Goal: Check status: Check status

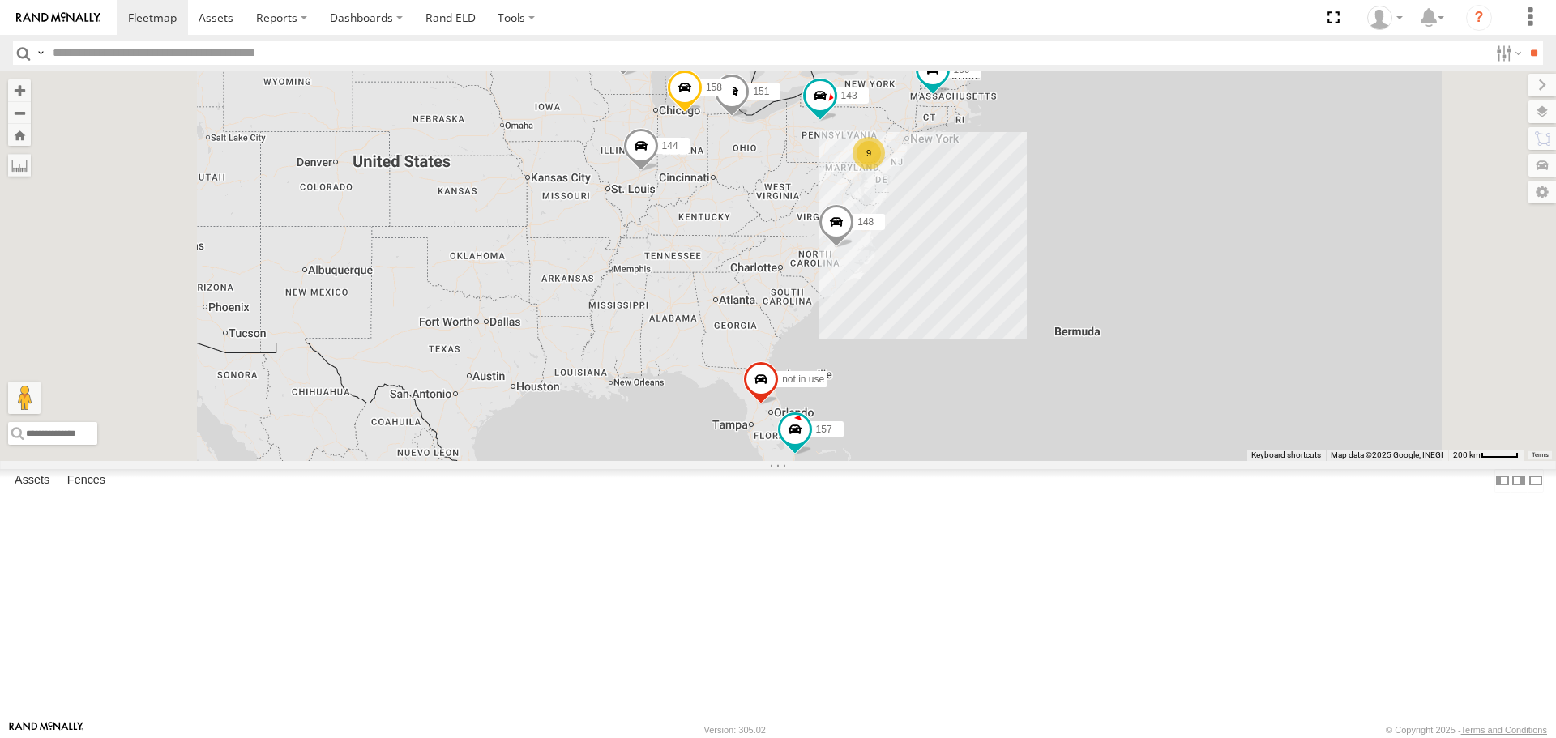
click at [0, 0] on span at bounding box center [0, 0] width 0 height 0
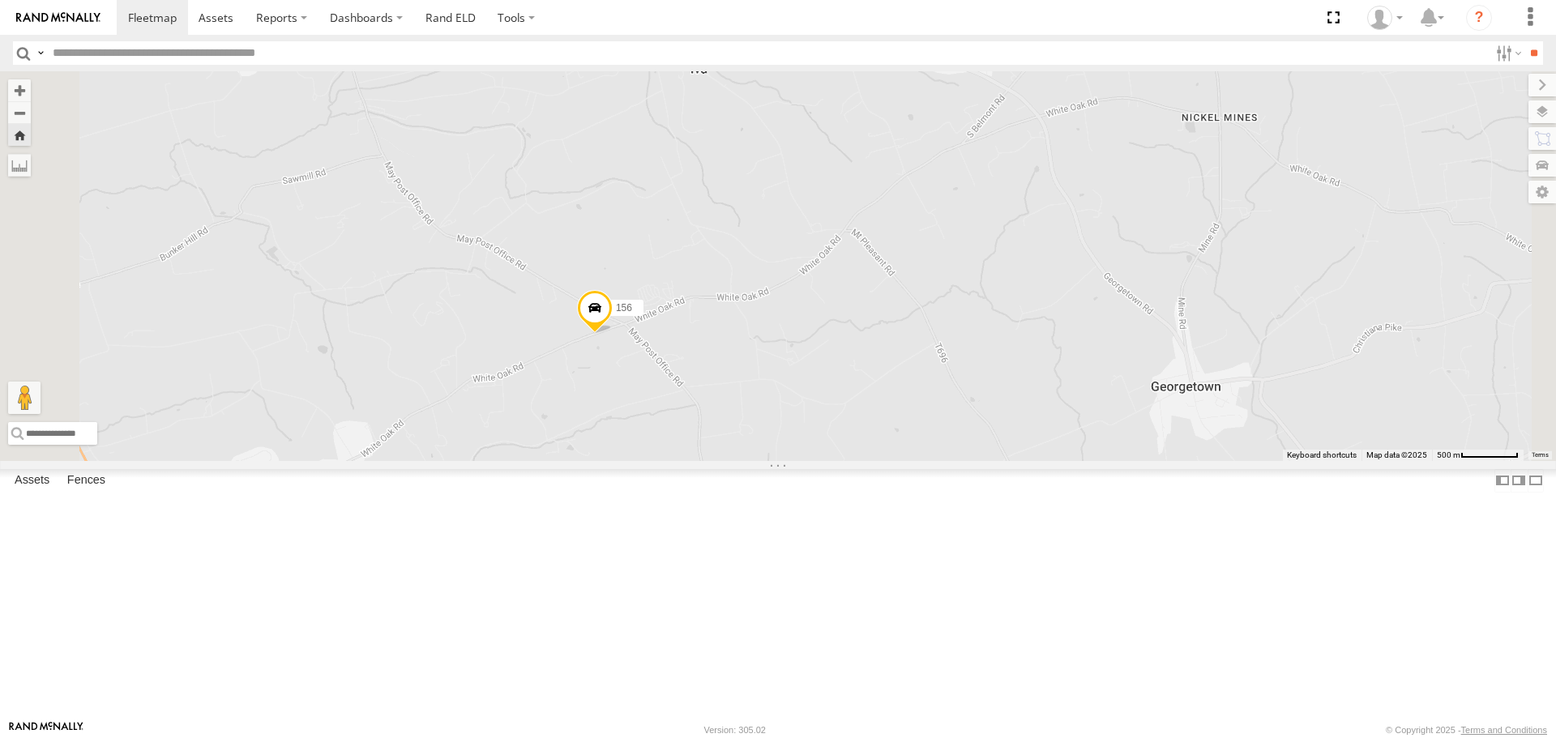
click at [613, 334] on span at bounding box center [595, 312] width 36 height 44
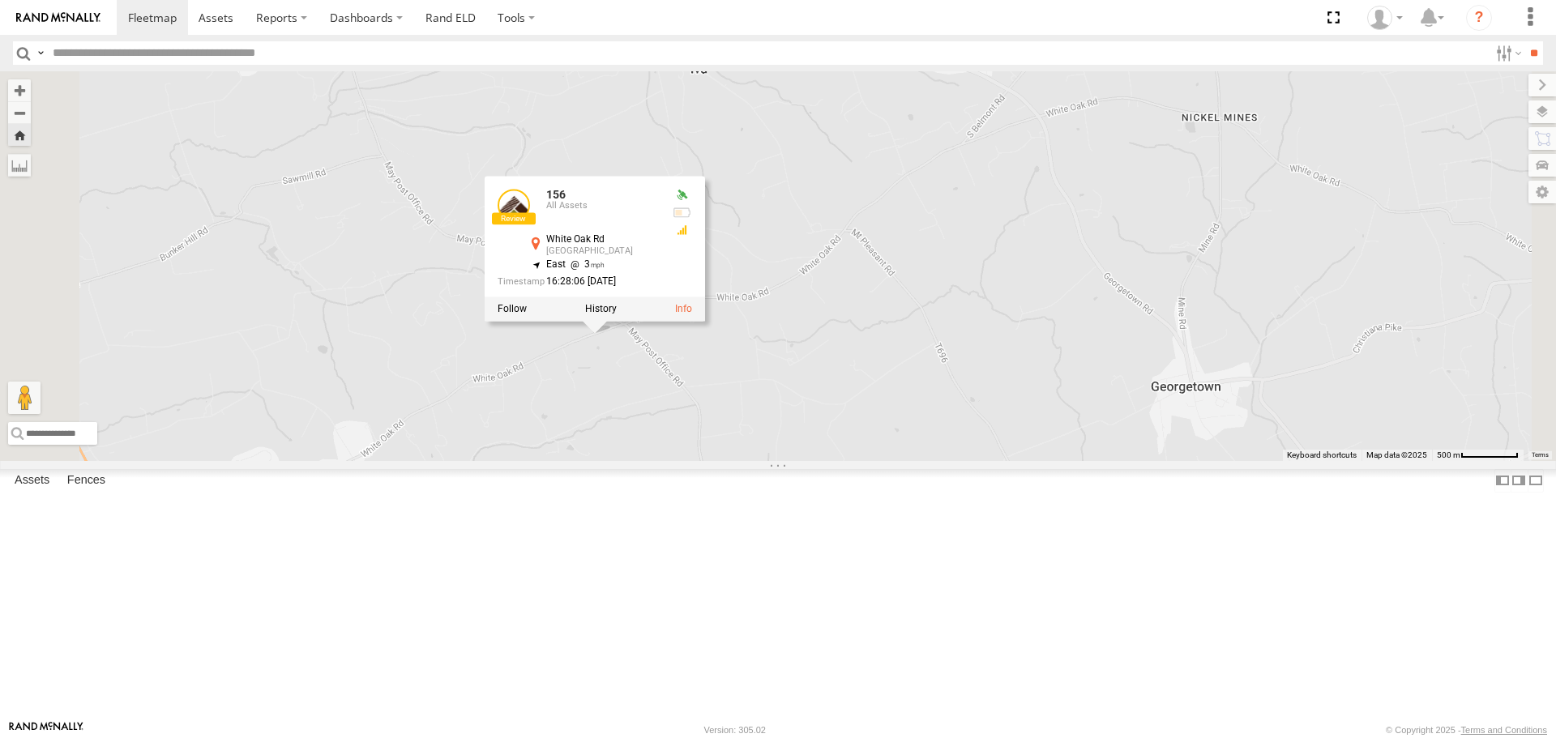
click at [0, 0] on div "All Assets" at bounding box center [0, 0] width 0 height 0
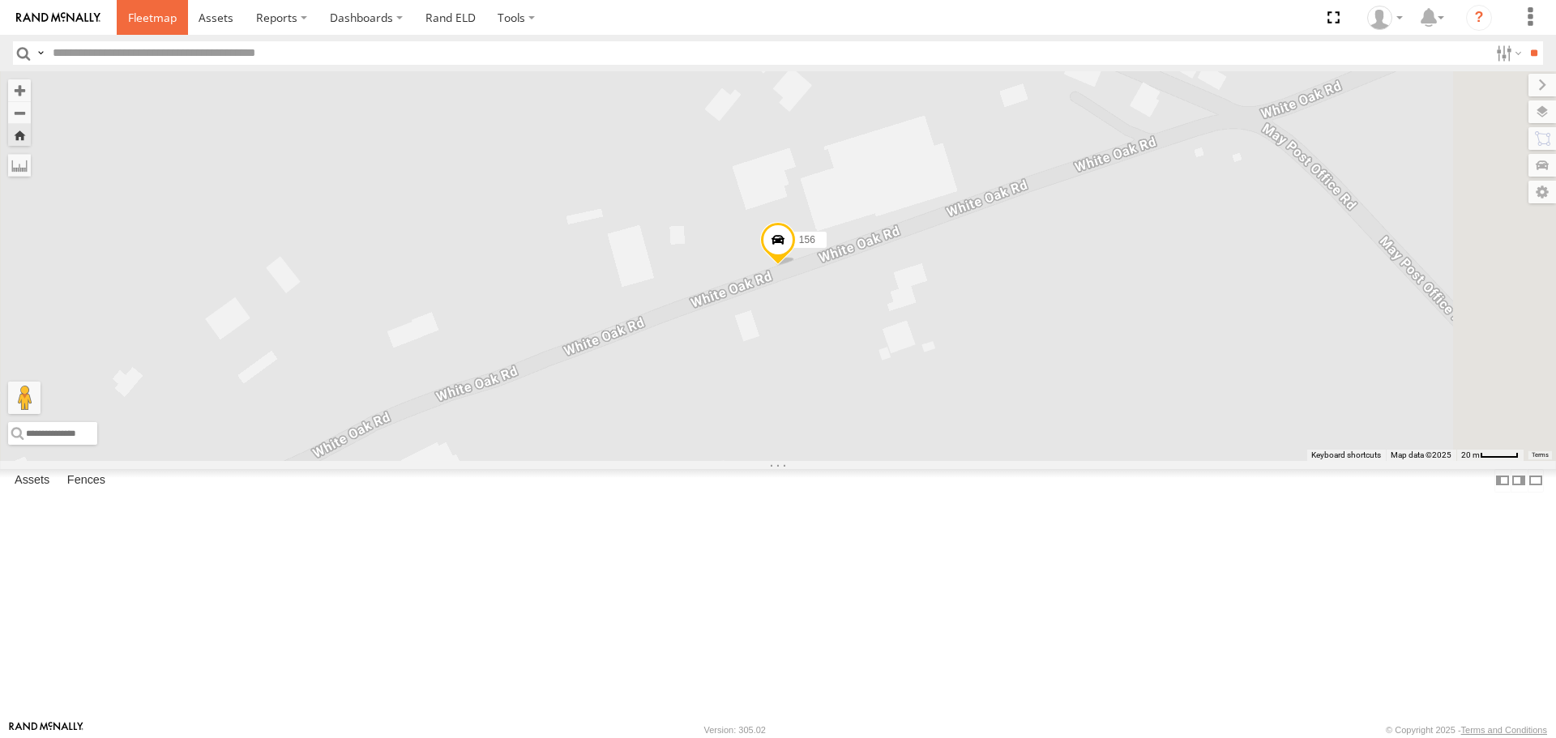
click at [156, 17] on span at bounding box center [152, 17] width 49 height 15
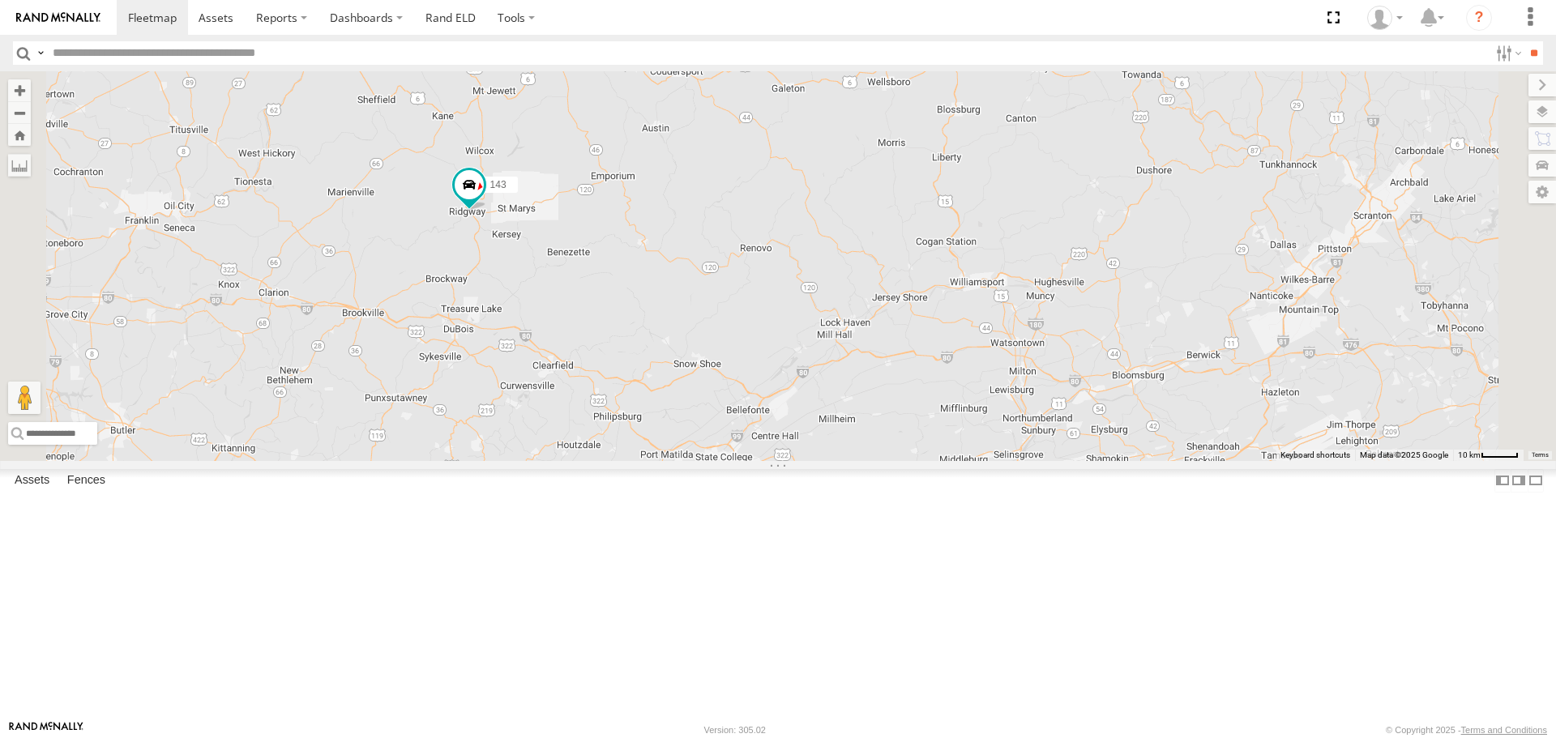
drag, startPoint x: 1363, startPoint y: 481, endPoint x: 951, endPoint y: 246, distance: 474.1
click at [967, 263] on div "151 150 144 148 158 not in use 159 143 157 ???" at bounding box center [778, 265] width 1556 height 389
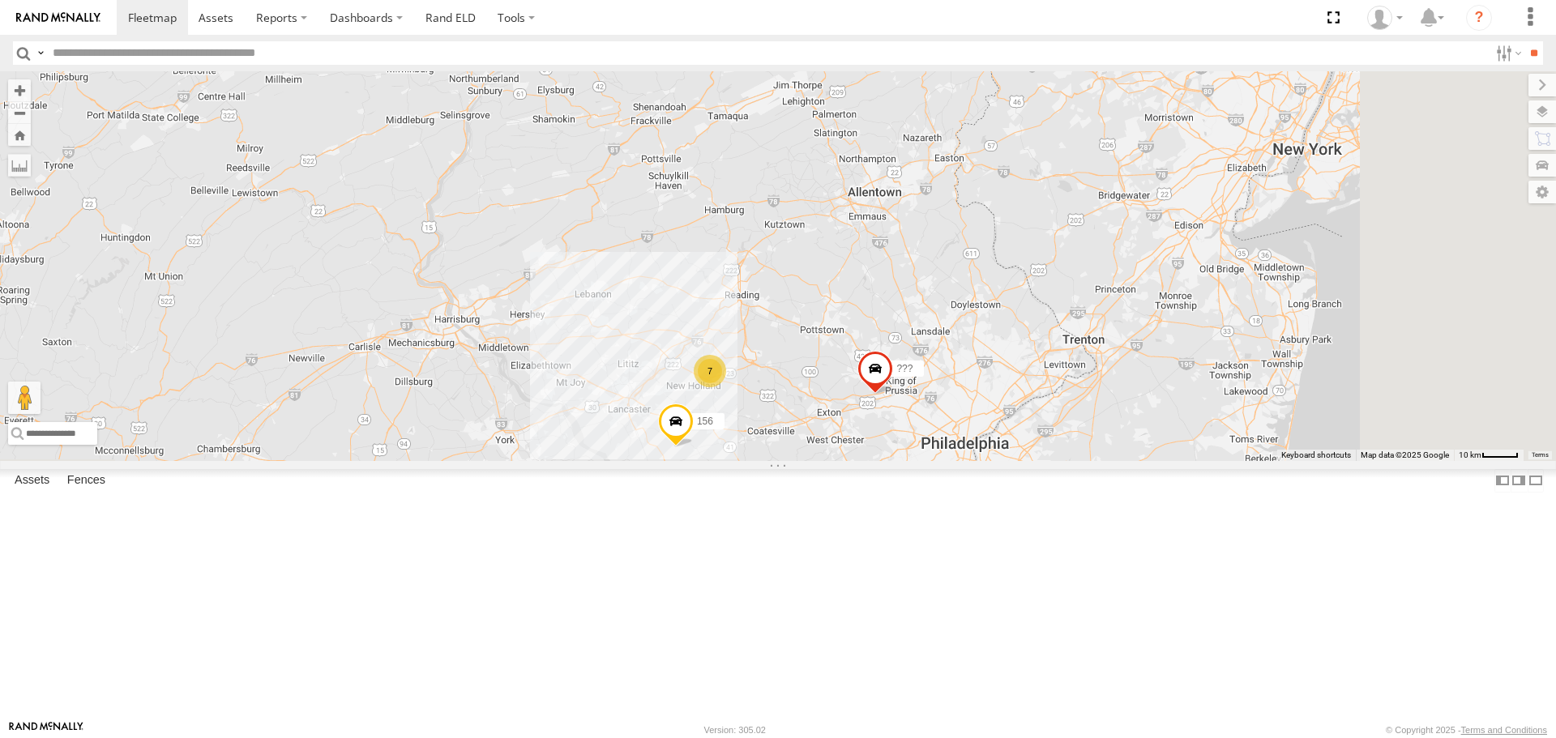
drag, startPoint x: 1101, startPoint y: 375, endPoint x: 1017, endPoint y: 166, distance: 225.1
click at [1017, 166] on div "151 150 144 148 158 not in use 159 143 157 ??? 7 156" at bounding box center [778, 265] width 1556 height 389
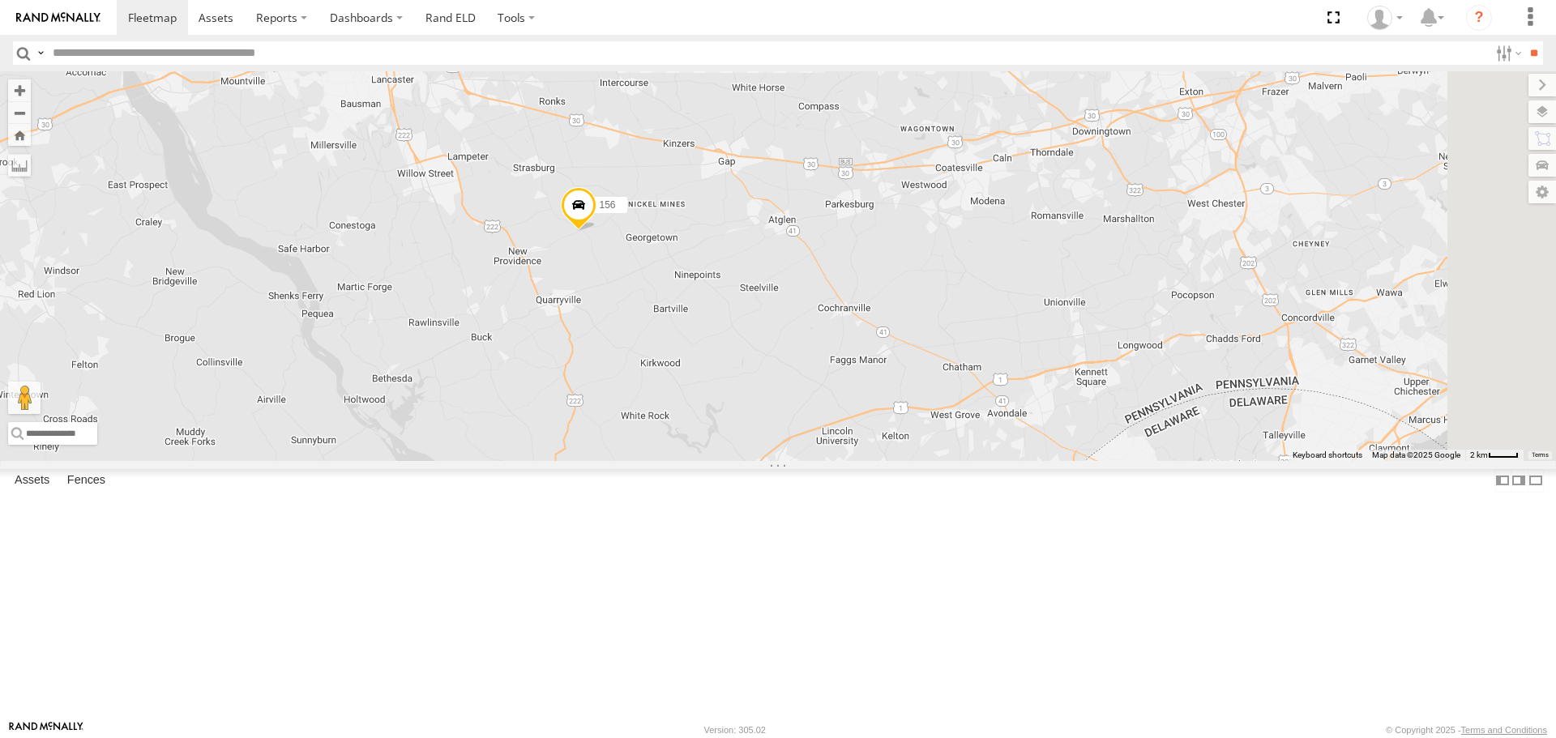
click at [597, 232] on span at bounding box center [579, 210] width 36 height 44
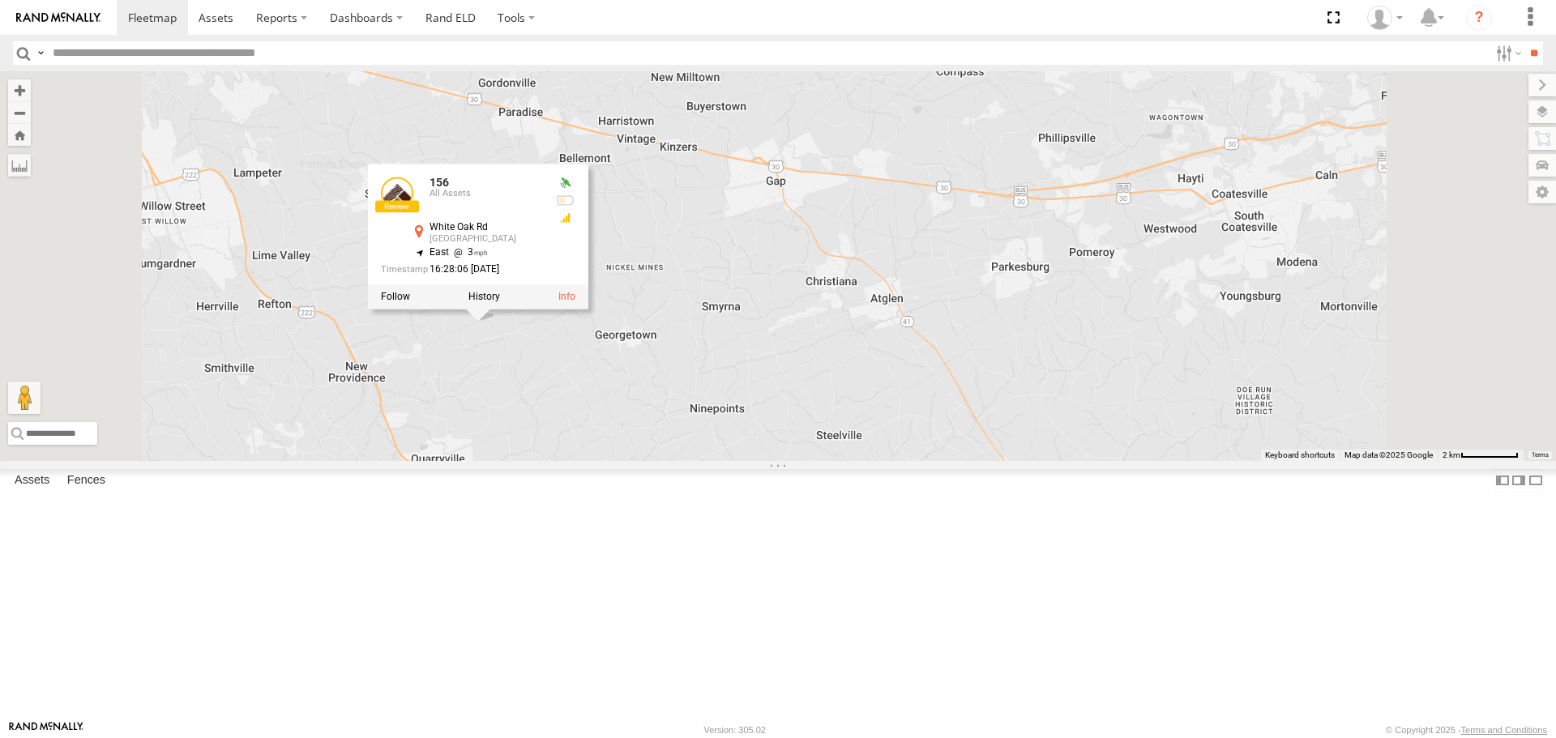
drag, startPoint x: 1424, startPoint y: 297, endPoint x: 1268, endPoint y: 323, distance: 158.6
click at [1263, 324] on div "151 150 144 148 158 not in use 159 143 157 ??? 156 156 All Assets White Oak Rd …" at bounding box center [778, 265] width 1556 height 389
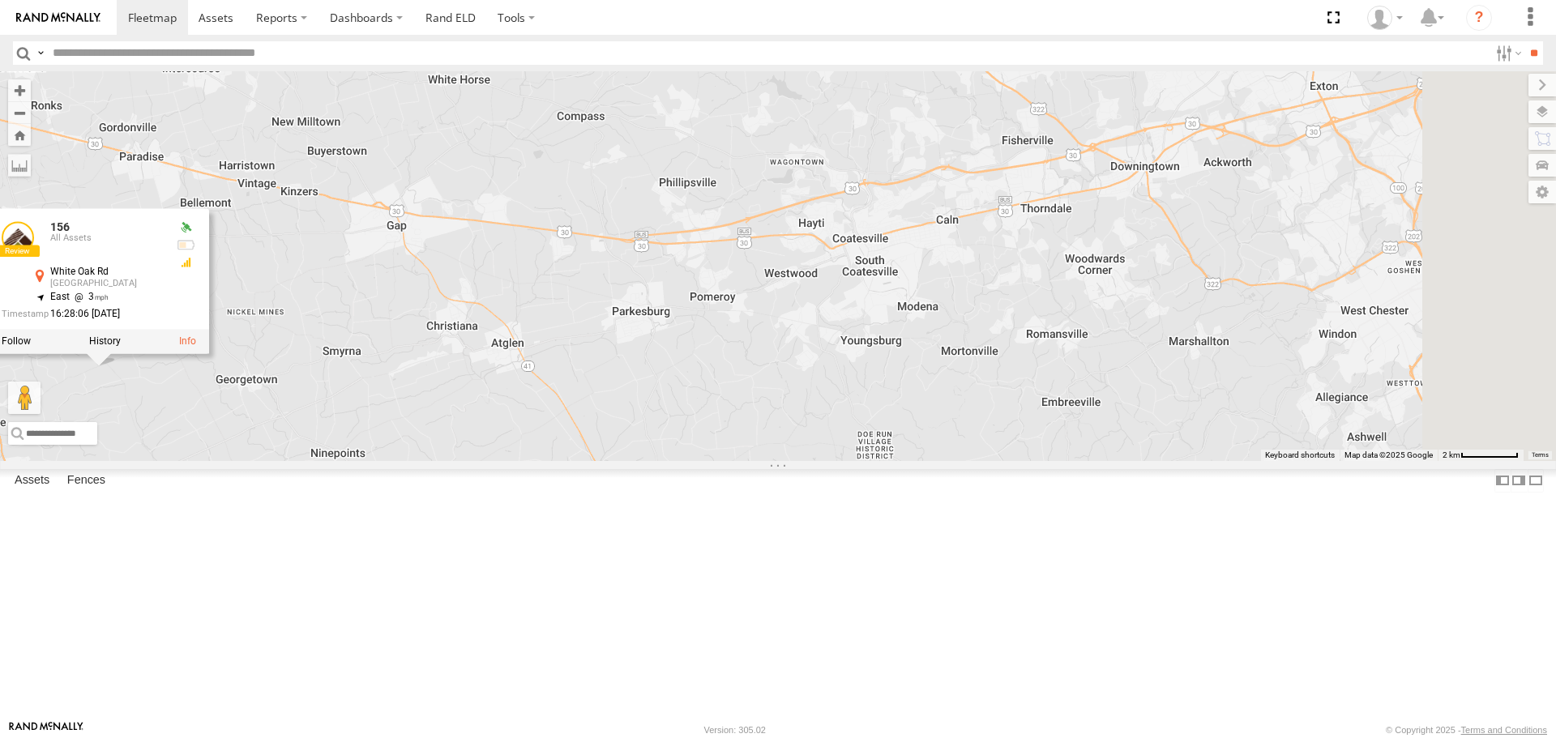
drag, startPoint x: 885, startPoint y: 403, endPoint x: 896, endPoint y: 403, distance: 10.5
click at [896, 403] on div "151 150 144 148 158 not in use 159 143 157 ??? 156 156 All Assets White Oak Rd …" at bounding box center [778, 265] width 1556 height 389
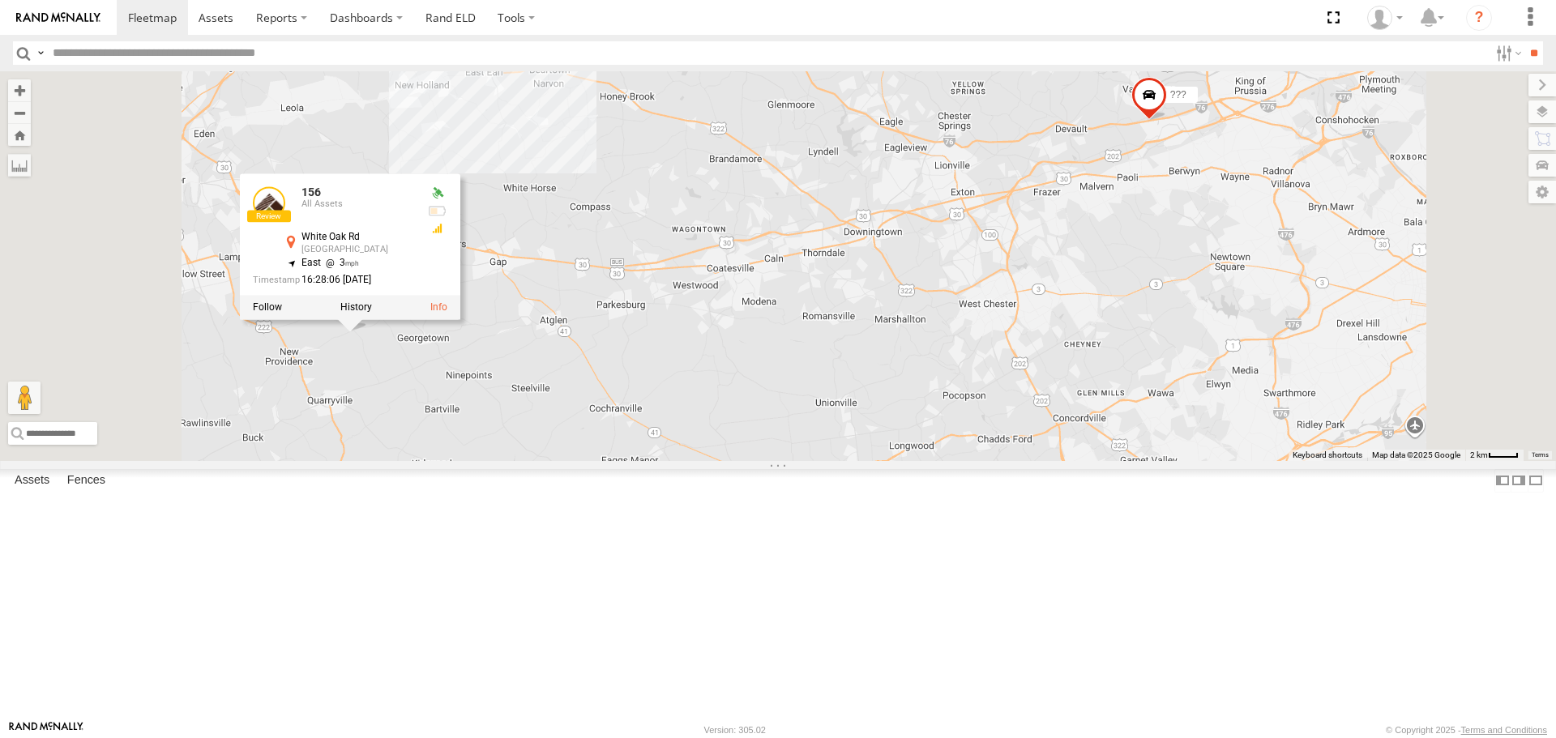
drag, startPoint x: 690, startPoint y: 408, endPoint x: 735, endPoint y: 405, distance: 45.5
click at [735, 405] on div "151 150 144 148 158 not in use 159 143 157 ??? 156 156 All Assets White Oak Rd …" at bounding box center [778, 265] width 1556 height 389
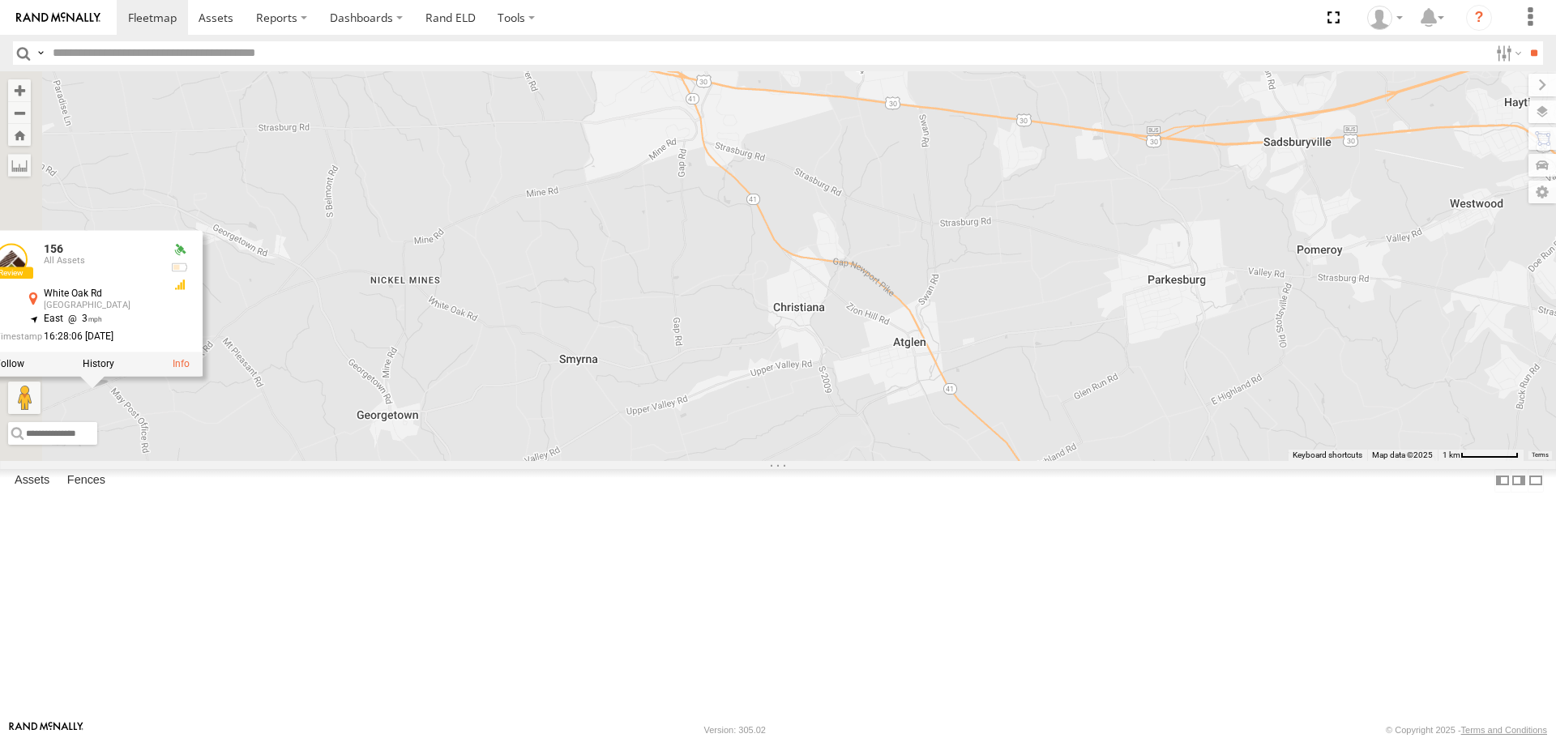
drag, startPoint x: 573, startPoint y: 444, endPoint x: 865, endPoint y: 327, distance: 314.2
click at [865, 327] on div "151 150 144 148 158 not in use 159 143 157 ??? 156 156 All Assets White Oak Rd …" at bounding box center [778, 265] width 1556 height 389
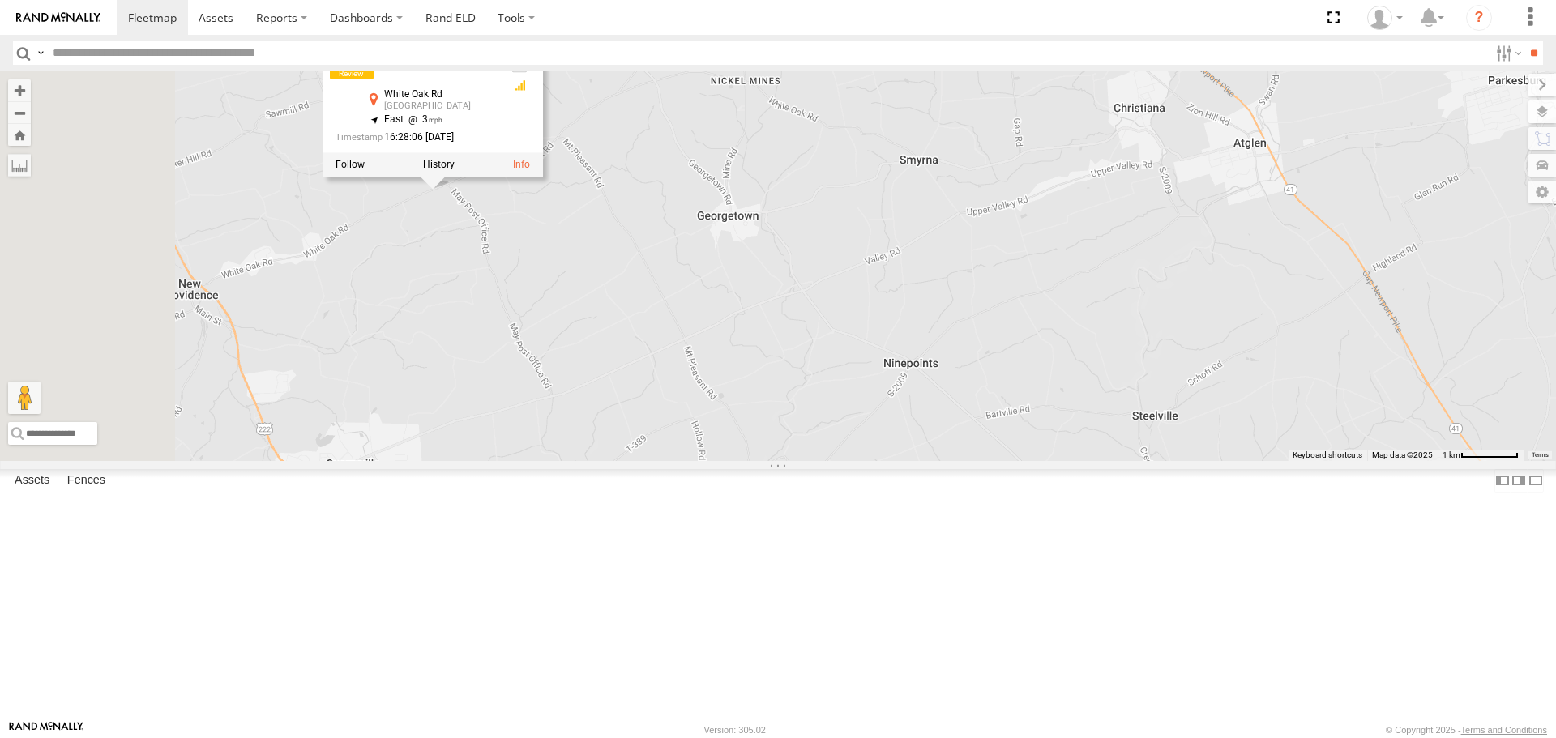
drag, startPoint x: 755, startPoint y: 430, endPoint x: 1096, endPoint y: 229, distance: 395.7
click at [1096, 229] on div "151 150 144 148 158 not in use 159 143 157 ??? 156 156 All Assets White Oak Rd …" at bounding box center [778, 265] width 1556 height 389
click at [0, 0] on span at bounding box center [0, 0] width 0 height 0
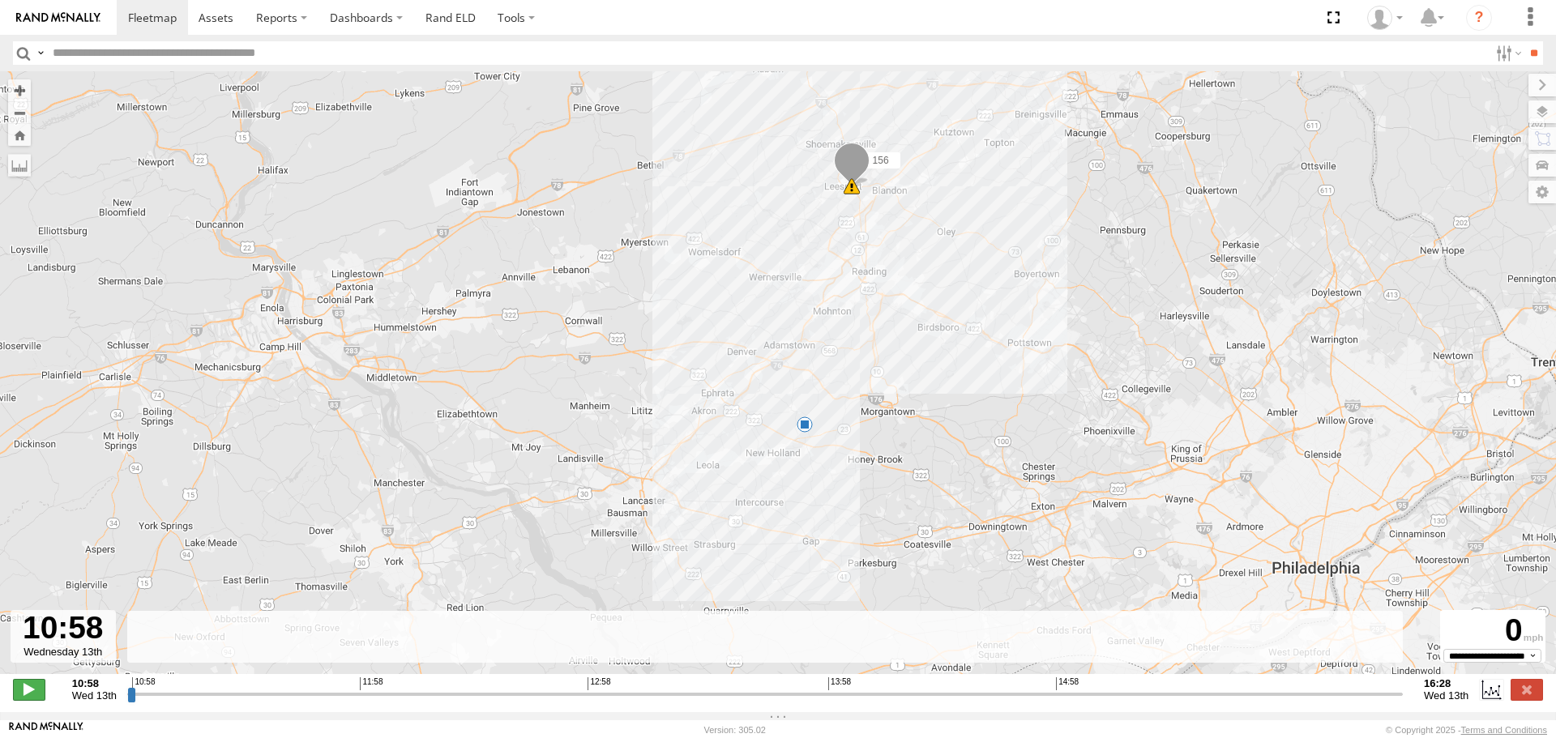
click at [24, 695] on span at bounding box center [29, 689] width 32 height 21
type input "**********"
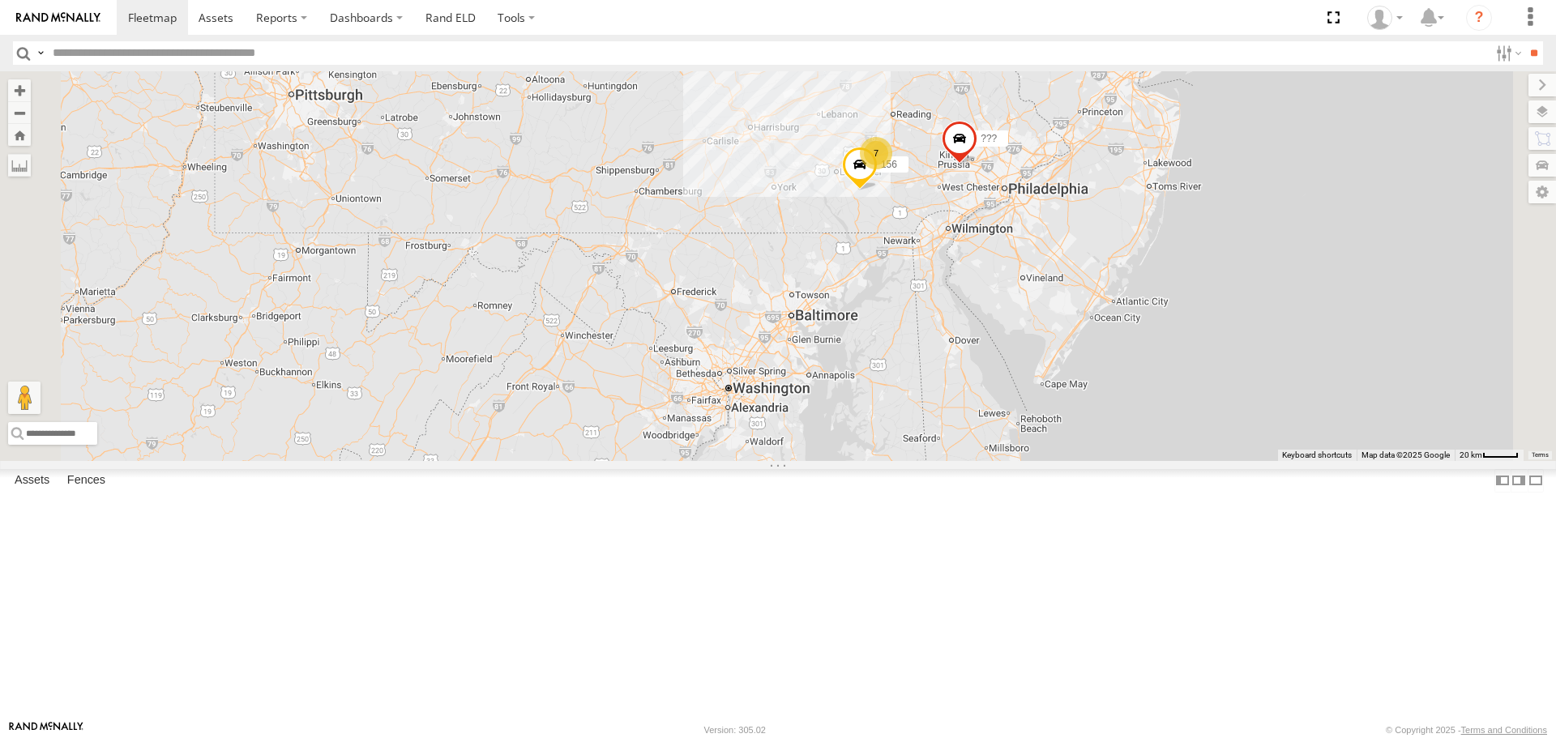
click at [892, 169] on div "7" at bounding box center [876, 153] width 32 height 32
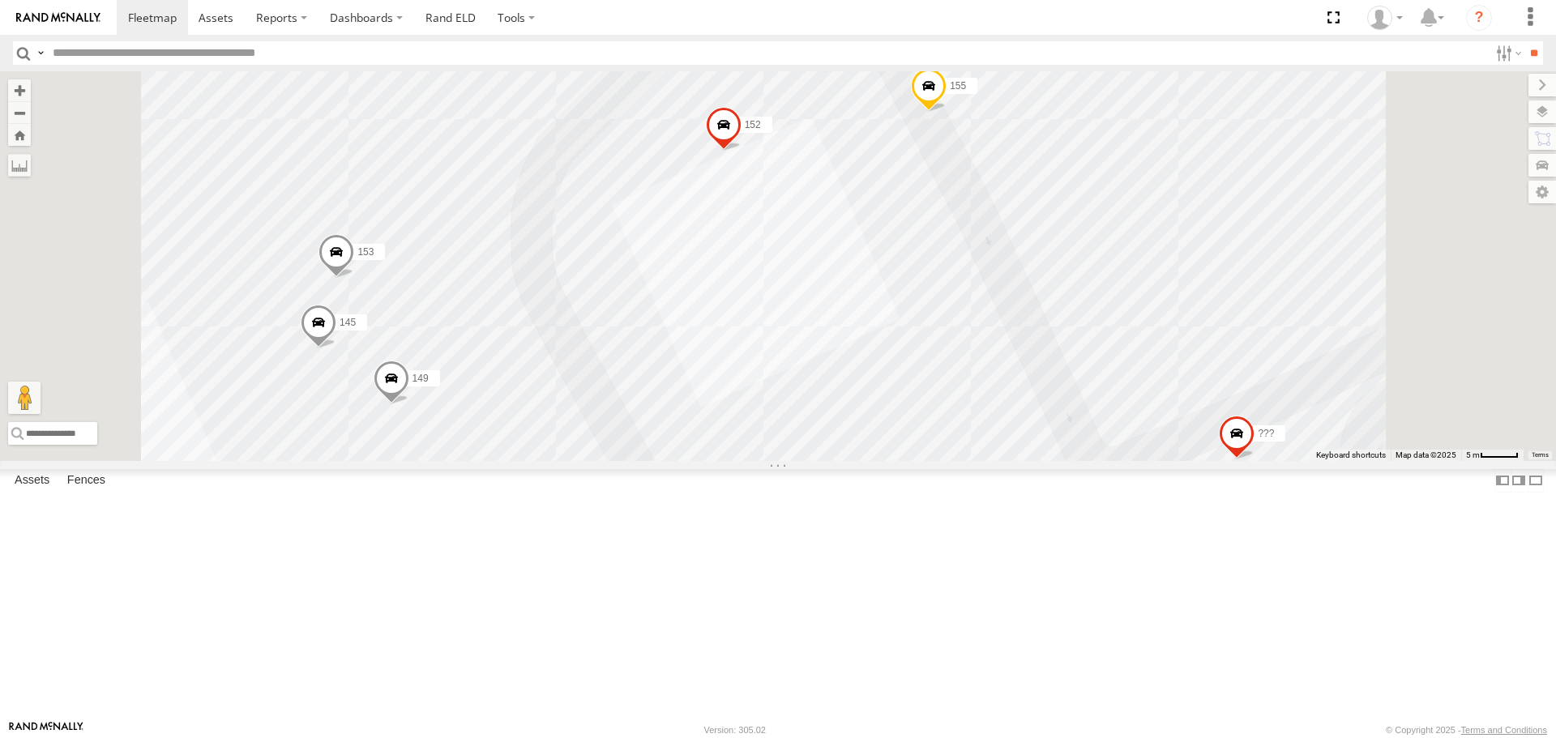
click at [742, 152] on span at bounding box center [724, 130] width 36 height 44
click at [746, 133] on label at bounding box center [730, 127] width 32 height 11
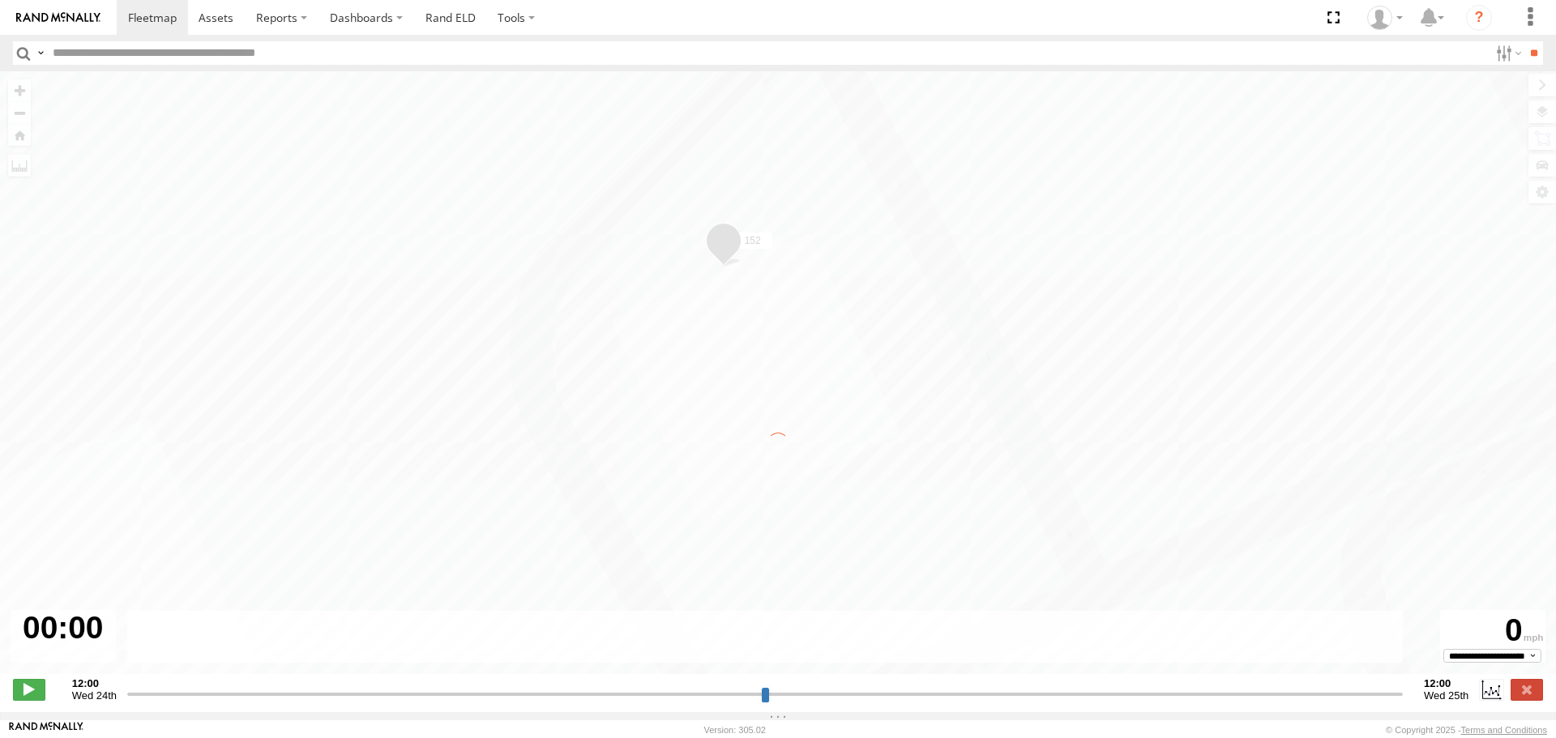
type input "**********"
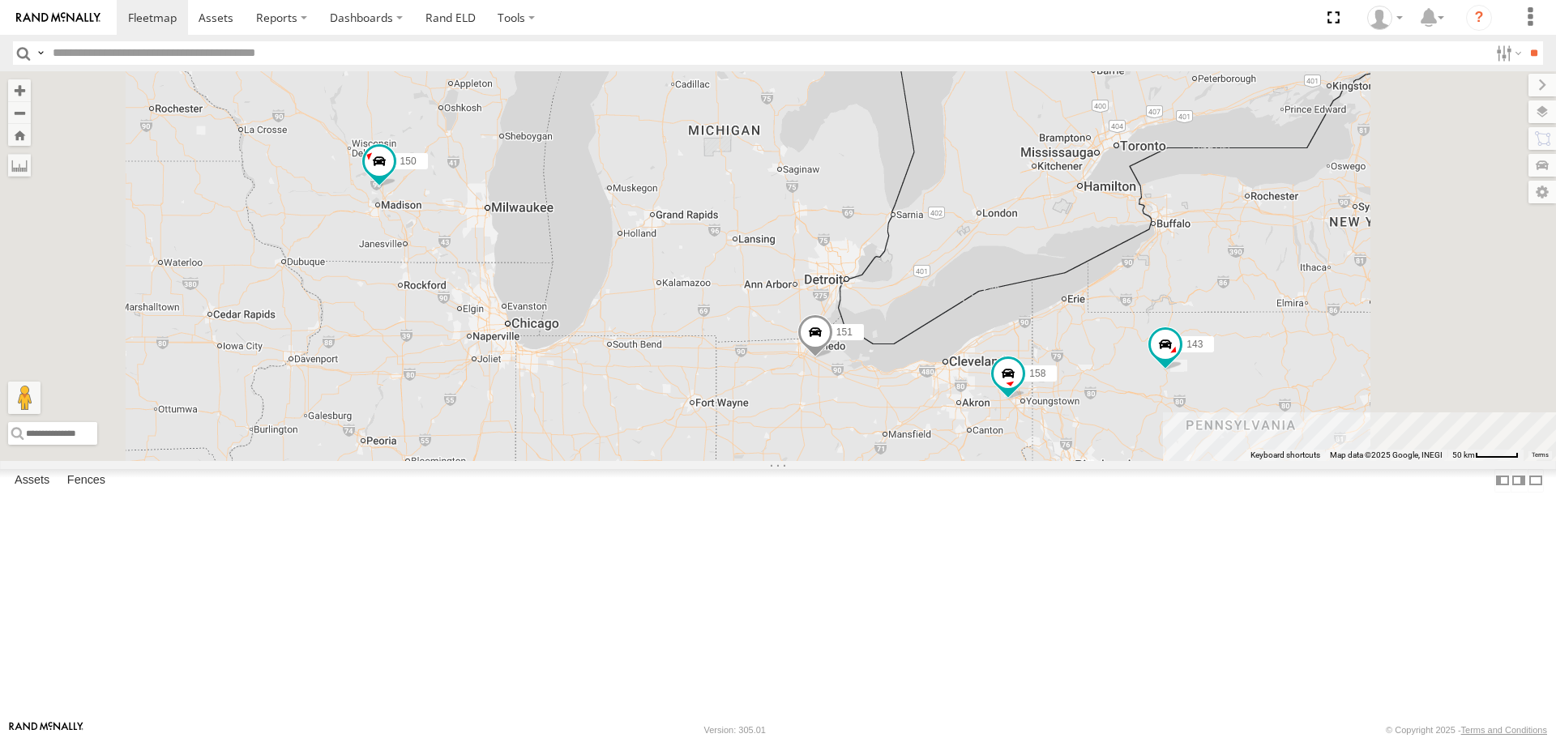
drag, startPoint x: 763, startPoint y: 207, endPoint x: 776, endPoint y: 584, distance: 377.1
click at [776, 460] on div "151 150 144 148 158 not in use 159 143 157 8" at bounding box center [778, 265] width 1556 height 389
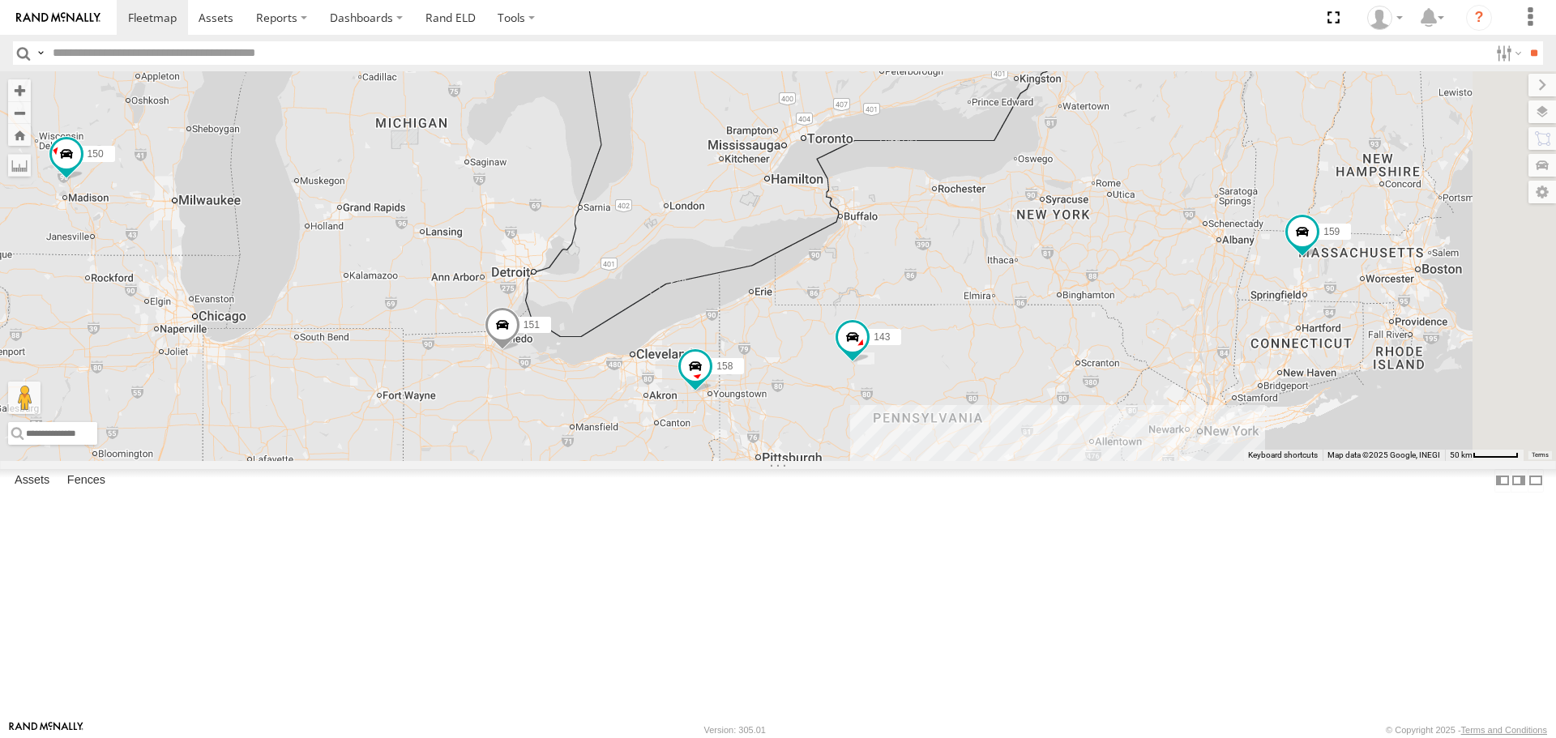
drag, startPoint x: 1234, startPoint y: 559, endPoint x: 950, endPoint y: 554, distance: 284.5
click at [950, 460] on div "151 150 144 148 158 not in use 159 143 157 8" at bounding box center [778, 265] width 1556 height 389
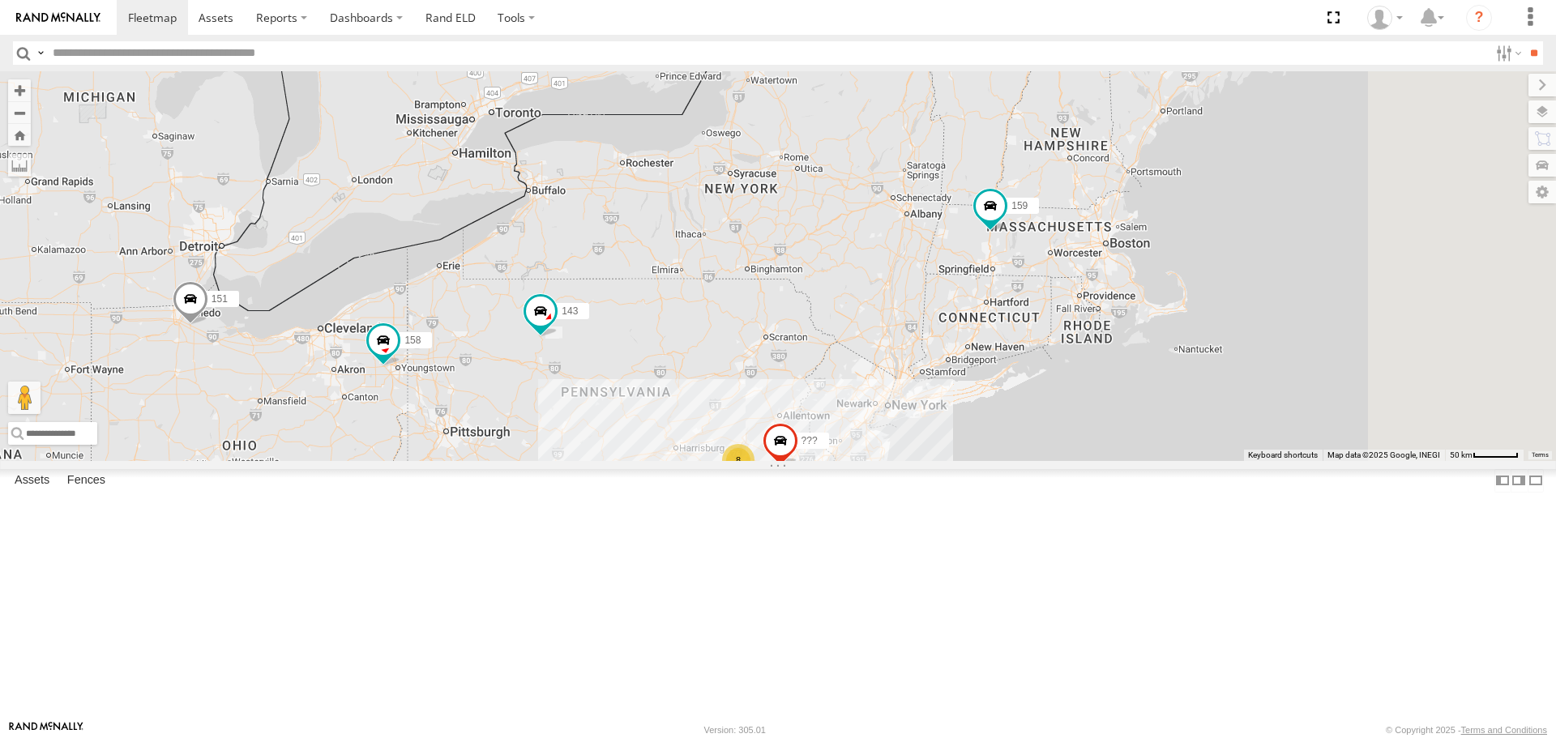
drag, startPoint x: 1260, startPoint y: 530, endPoint x: 1050, endPoint y: 518, distance: 211.1
click at [1050, 460] on div "151 150 144 148 158 not in use 159 143 157 8 ???" at bounding box center [778, 265] width 1556 height 389
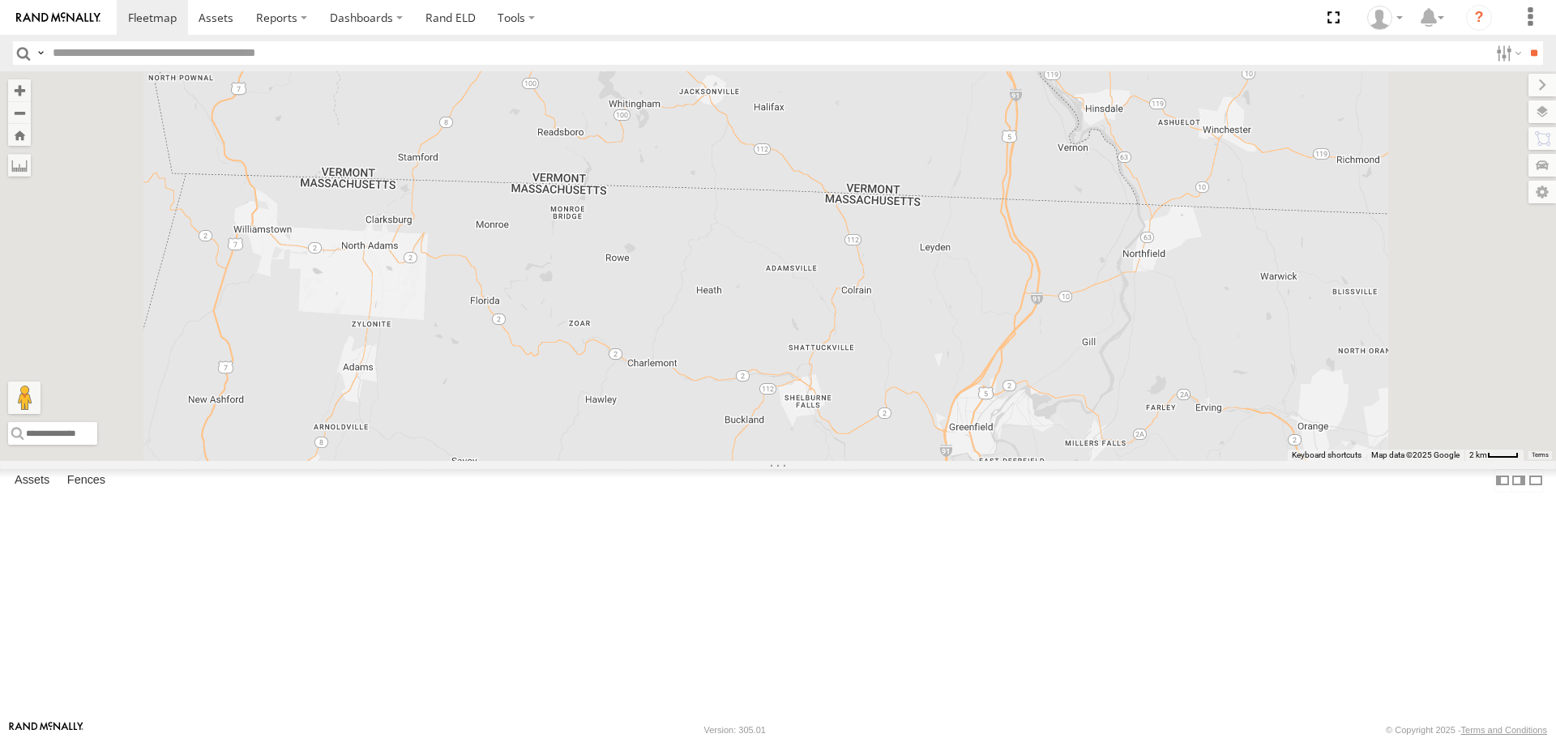
drag, startPoint x: 1238, startPoint y: 300, endPoint x: 1266, endPoint y: 582, distance: 283.4
click at [1266, 460] on div "151 150 144 148 158 not in use 159 143 157 ???" at bounding box center [778, 265] width 1556 height 389
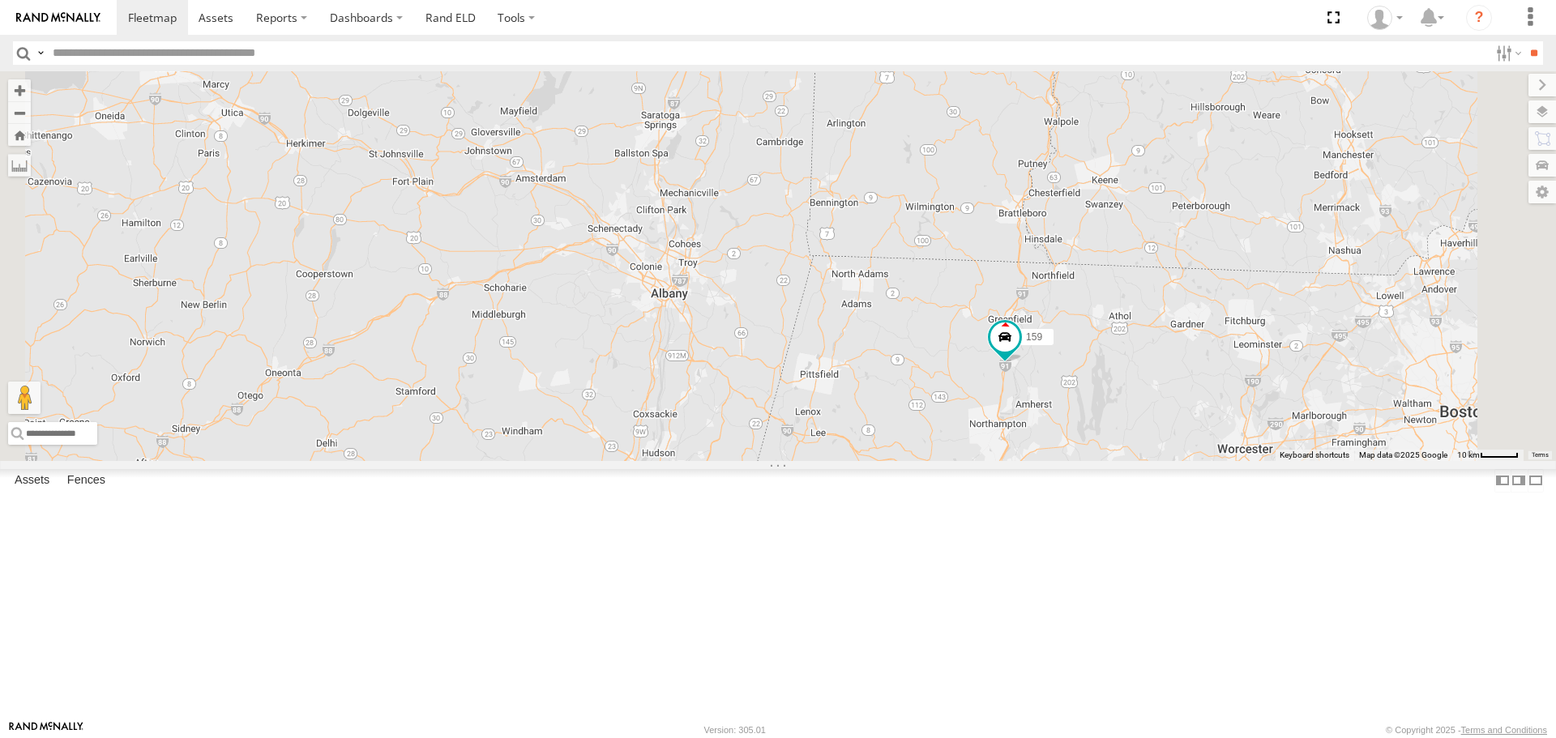
drag, startPoint x: 1307, startPoint y: 580, endPoint x: 1204, endPoint y: 340, distance: 261.0
click at [1204, 340] on div "151 150 144 148 158 not in use 159 143 157 ???" at bounding box center [778, 265] width 1556 height 389
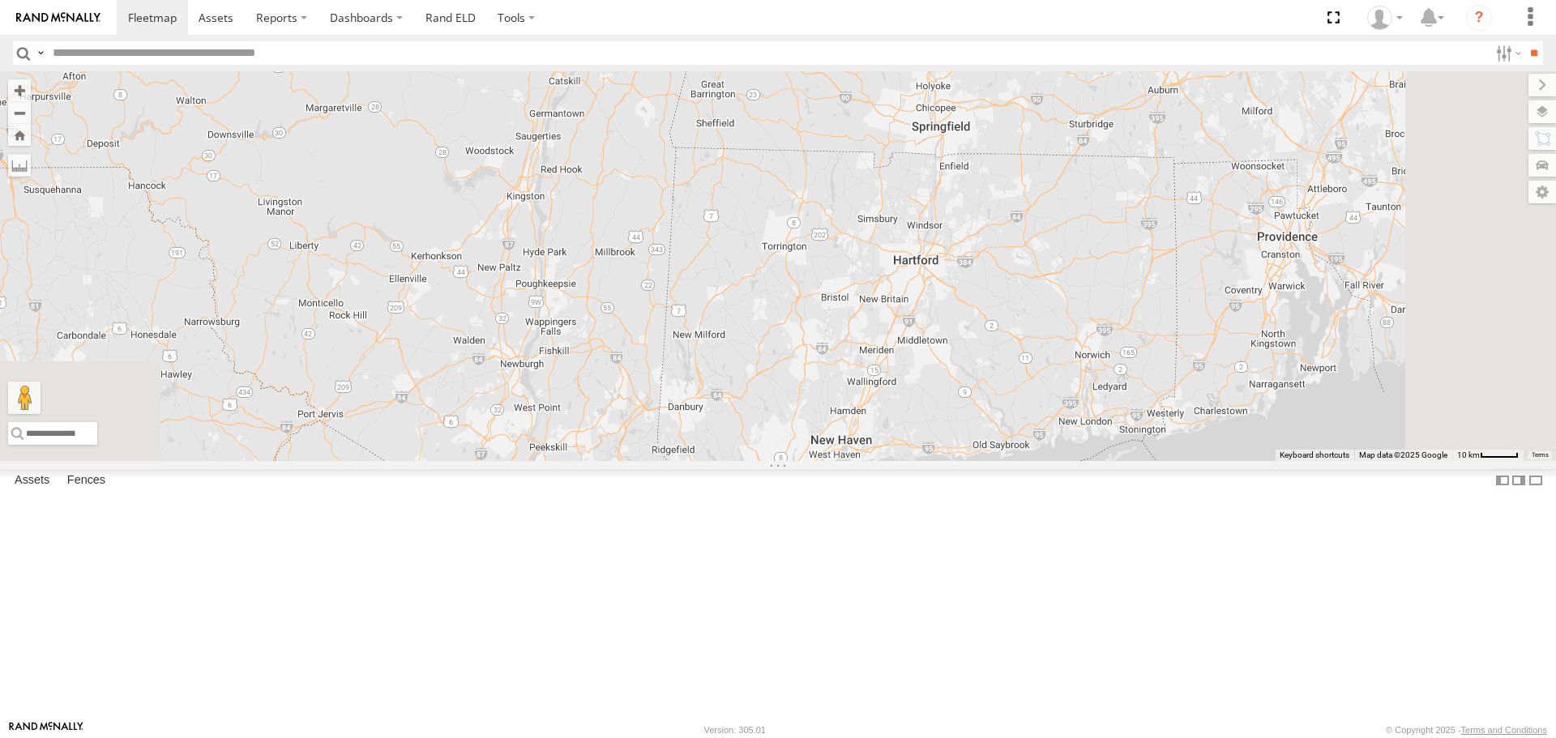
drag, startPoint x: 1210, startPoint y: 559, endPoint x: 1212, endPoint y: 283, distance: 276.4
click at [1212, 283] on div "151 150 144 148 158 not in use 159 143 157 ???" at bounding box center [778, 265] width 1556 height 389
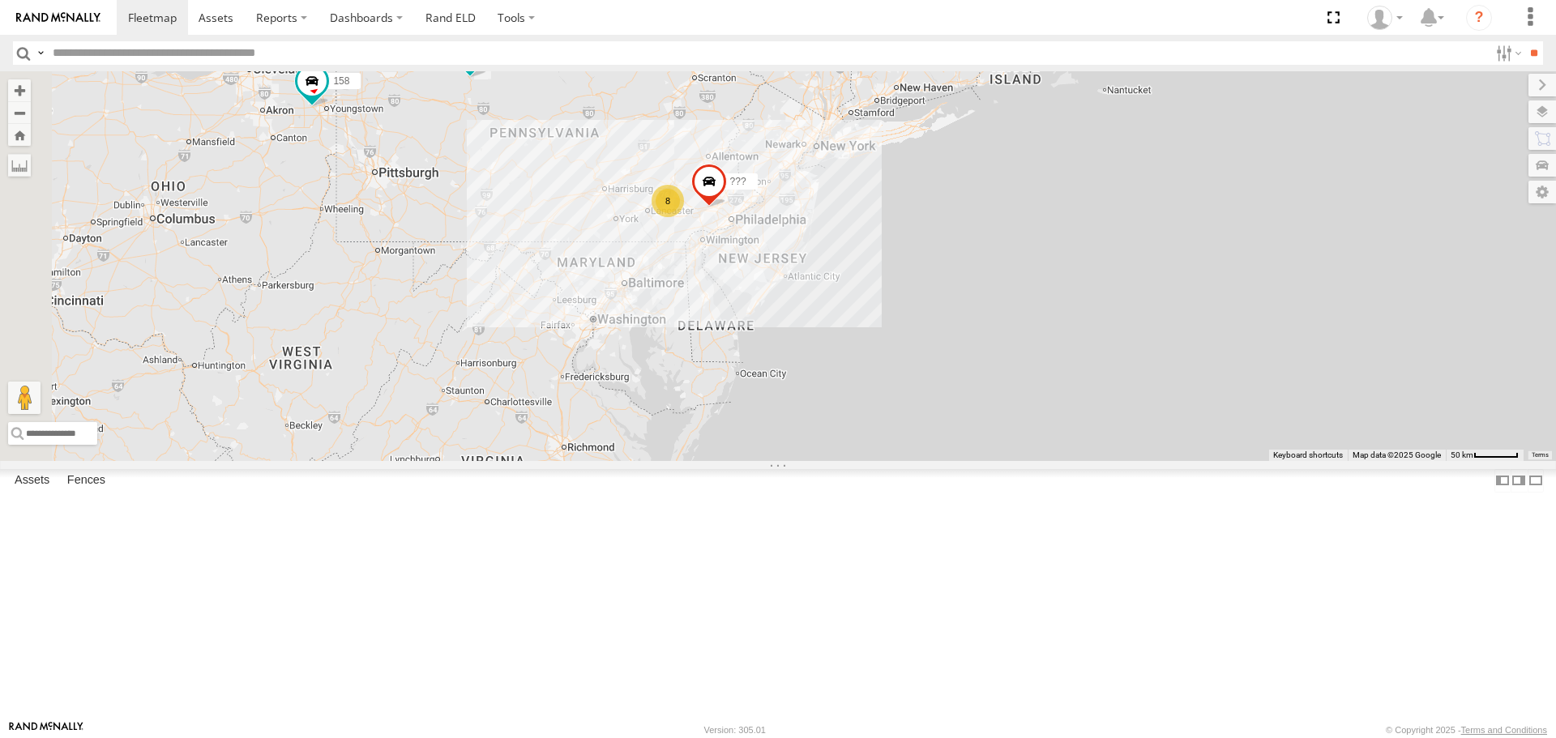
drag, startPoint x: 780, startPoint y: 487, endPoint x: 1013, endPoint y: 259, distance: 325.5
click at [1013, 259] on div "151 150 144 148 158 not in use 159 143 157 ??? 8" at bounding box center [778, 265] width 1556 height 389
